Goal: Find specific page/section: Find specific page/section

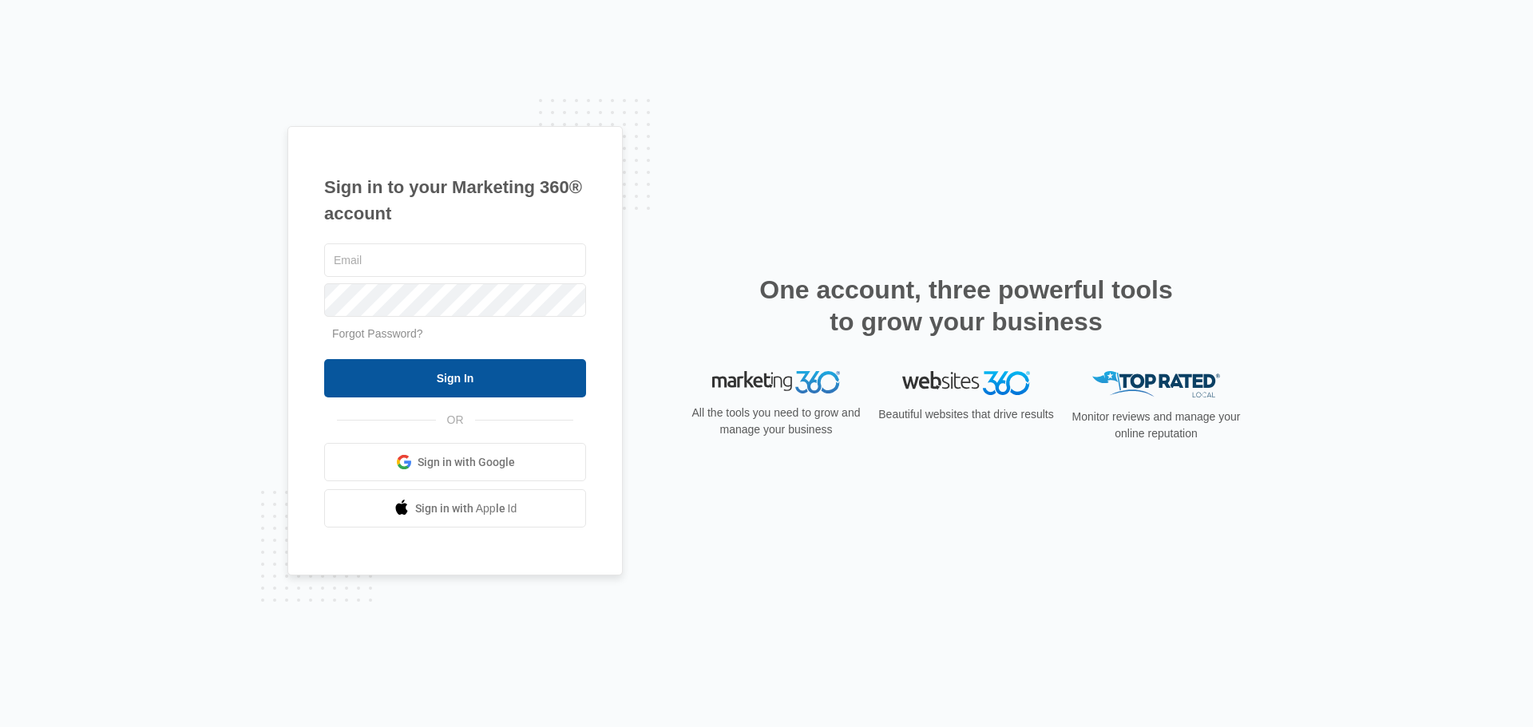
type input "[EMAIL_ADDRESS][DOMAIN_NAME]"
click at [467, 381] on input "Sign In" at bounding box center [455, 378] width 262 height 38
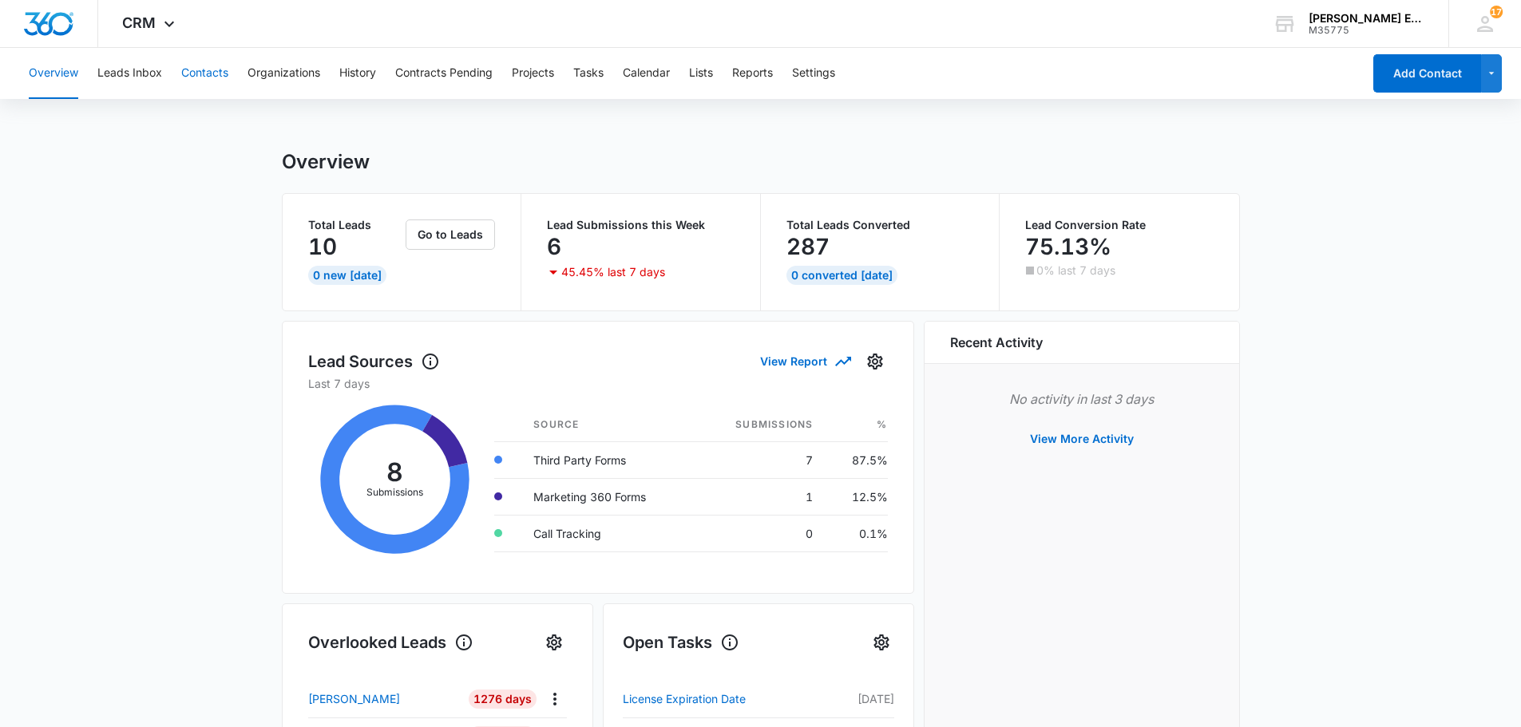
click at [196, 75] on button "Contacts" at bounding box center [204, 73] width 47 height 51
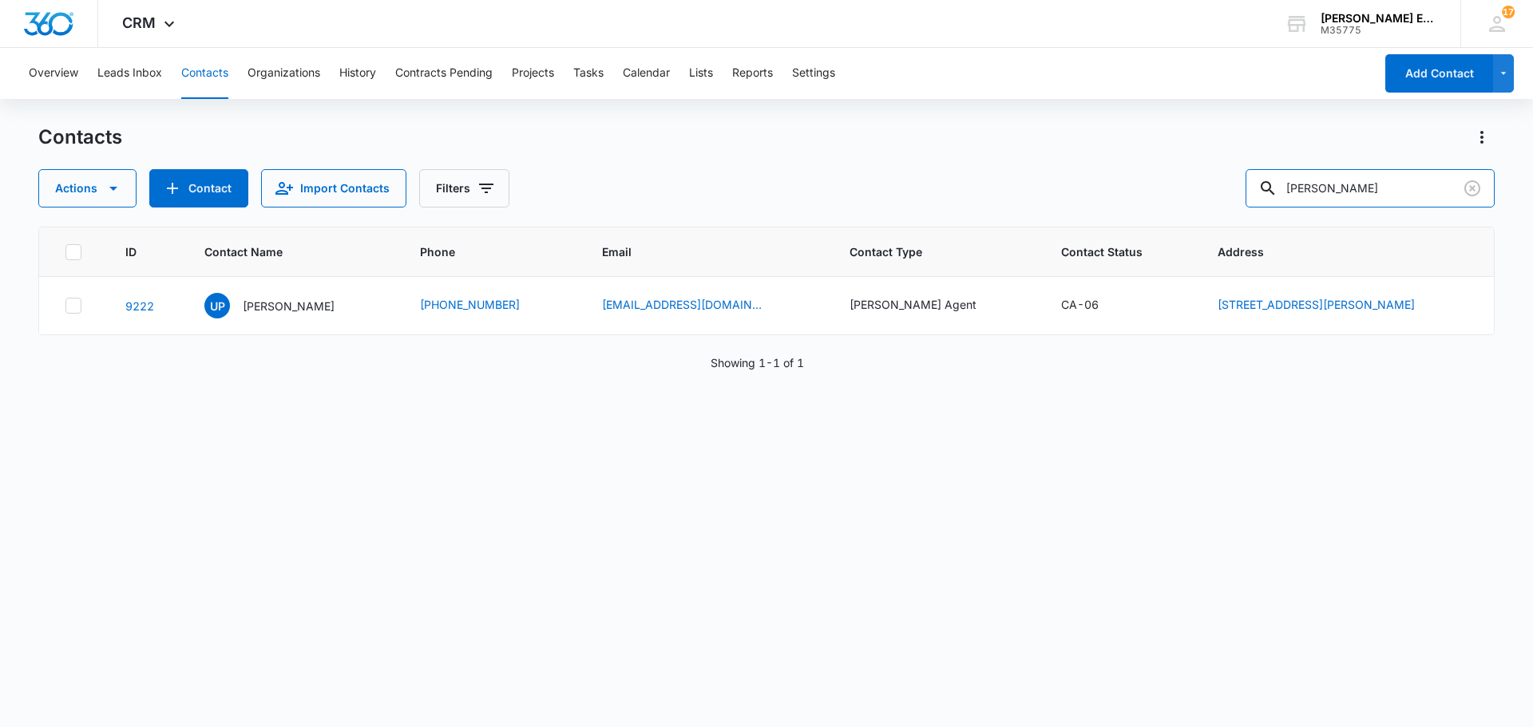
drag, startPoint x: 1356, startPoint y: 187, endPoint x: 1250, endPoint y: 206, distance: 107.9
click at [1248, 206] on div "Actions Contact Import Contacts Filters Utpal" at bounding box center [766, 188] width 1456 height 38
type input "cecilia"
